Goal: Task Accomplishment & Management: Use online tool/utility

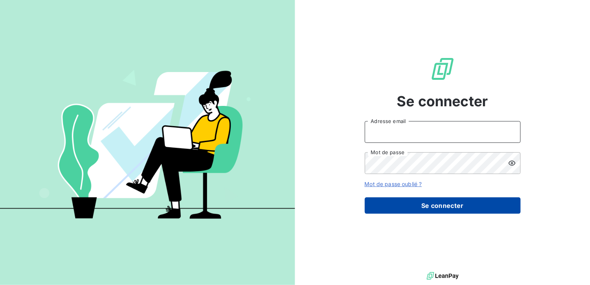
type input "[EMAIL_ADDRESS][DOMAIN_NAME]"
click at [422, 208] on button "Se connecter" at bounding box center [443, 205] width 156 height 16
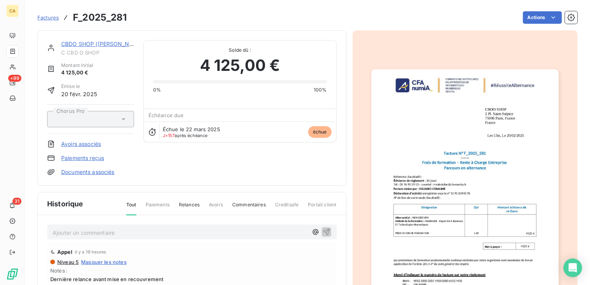
click at [462, 131] on img "button" at bounding box center [464, 201] width 187 height 265
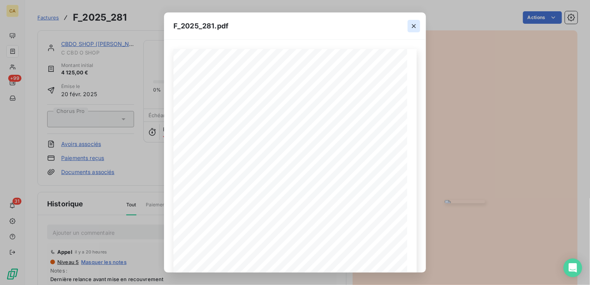
click at [414, 22] on icon "button" at bounding box center [414, 26] width 8 height 8
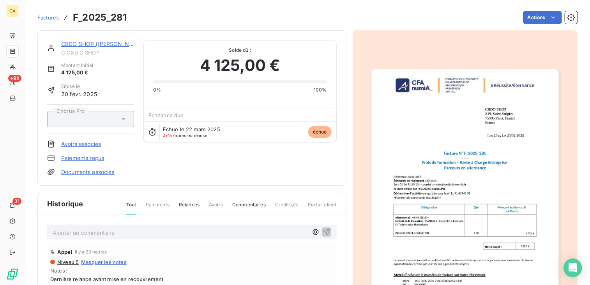
click at [474, 139] on img "button" at bounding box center [464, 201] width 187 height 265
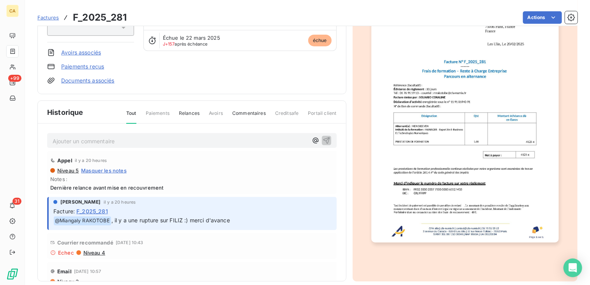
scroll to position [100, 0]
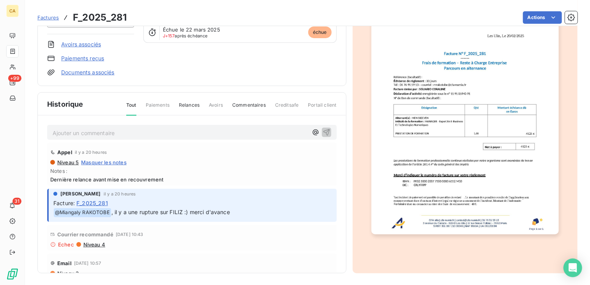
click at [108, 132] on p "Ajouter un commentaire ﻿" at bounding box center [180, 133] width 255 height 10
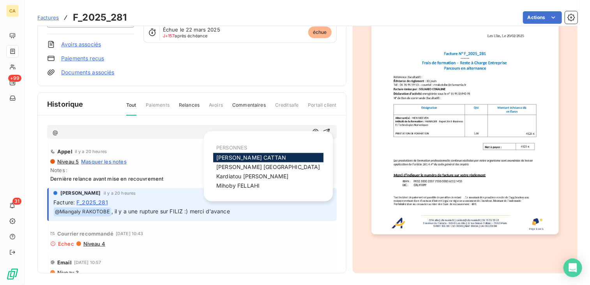
click at [218, 157] on span "[PERSON_NAME]" at bounding box center [251, 157] width 70 height 7
